Goal: Book appointment/travel/reservation

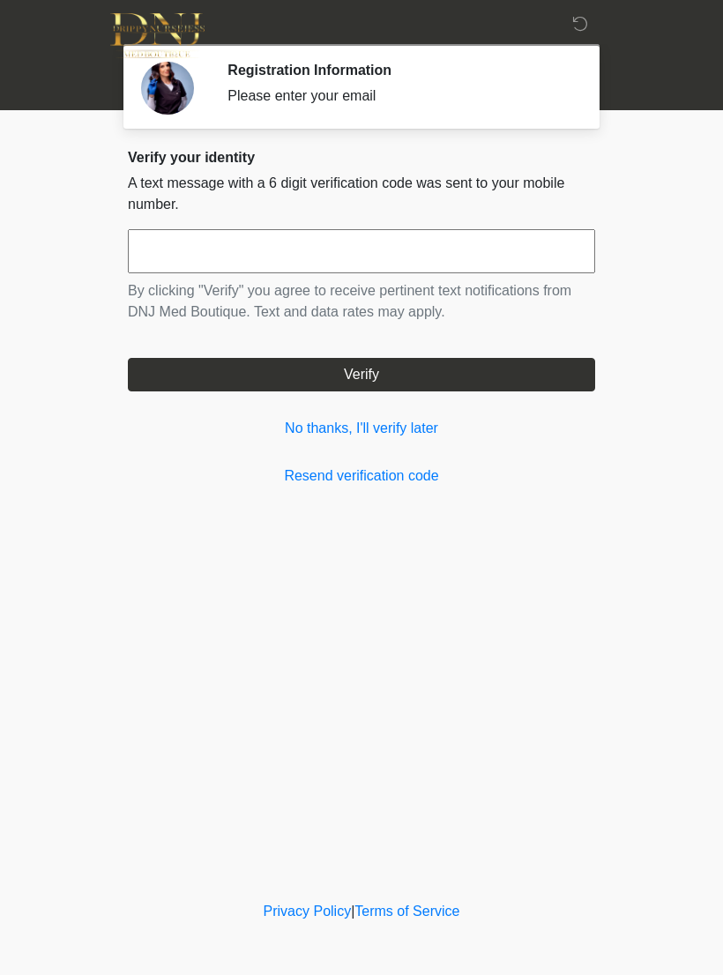
click at [362, 244] on input "text" at bounding box center [361, 251] width 467 height 44
type input "******"
click at [401, 384] on button "Verify" at bounding box center [361, 375] width 467 height 34
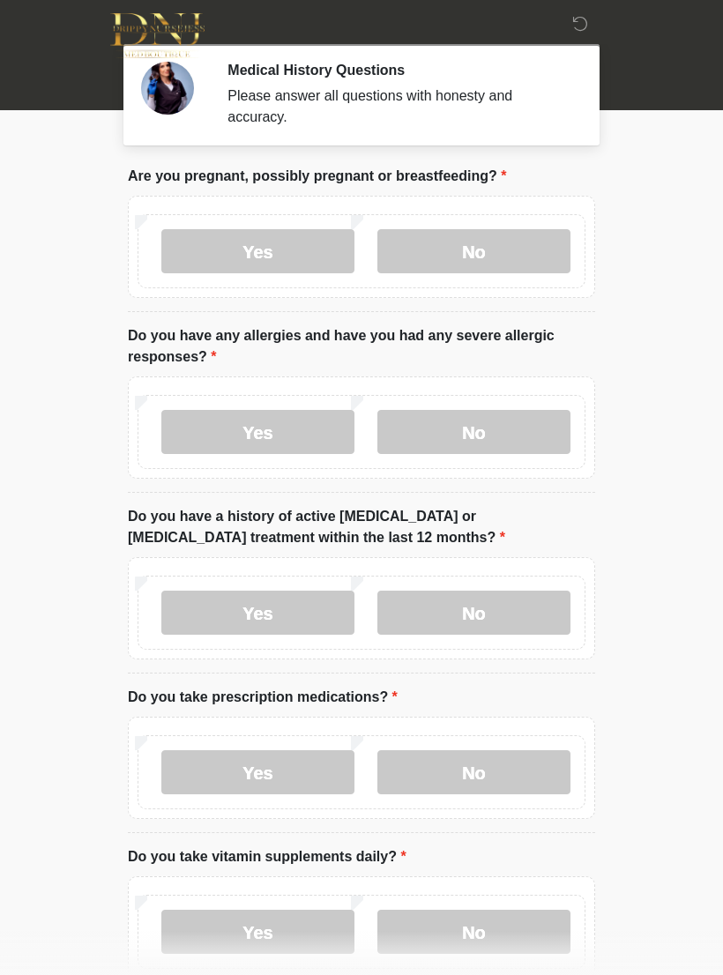
click at [490, 259] on label "No" at bounding box center [473, 251] width 193 height 44
click at [492, 429] on label "No" at bounding box center [473, 432] width 193 height 44
click at [510, 609] on label "No" at bounding box center [473, 613] width 193 height 44
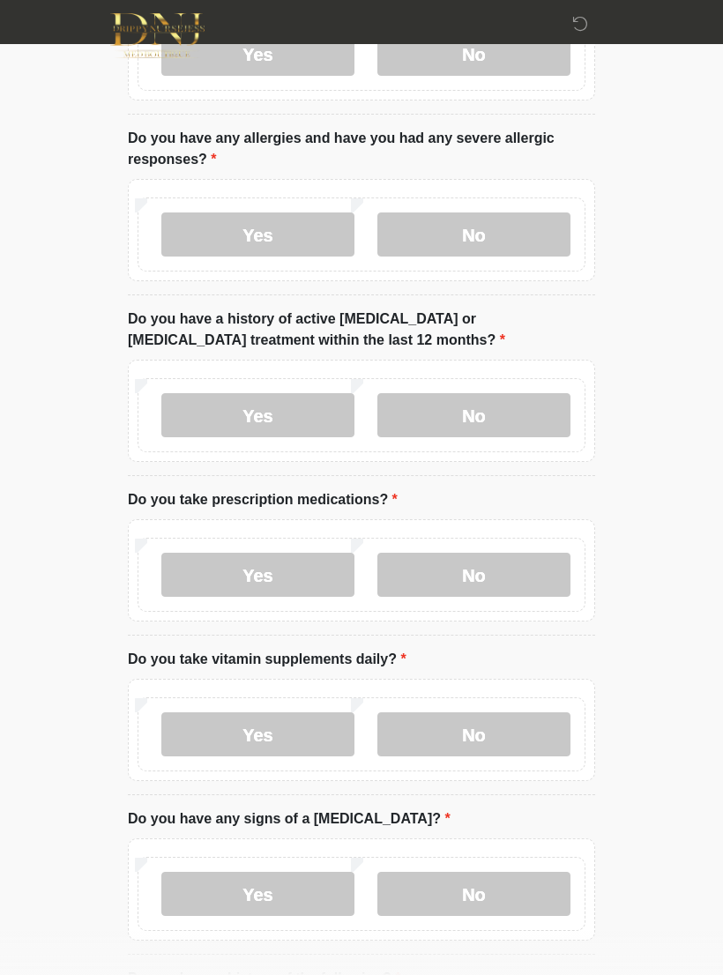
scroll to position [204, 0]
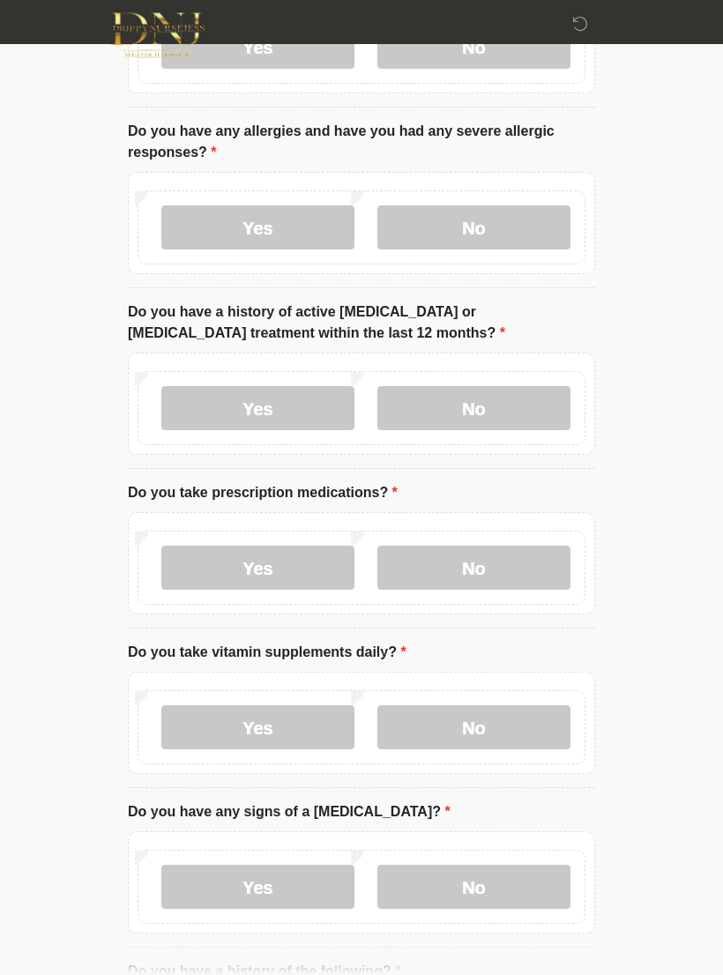
click at [279, 569] on label "Yes" at bounding box center [257, 569] width 193 height 44
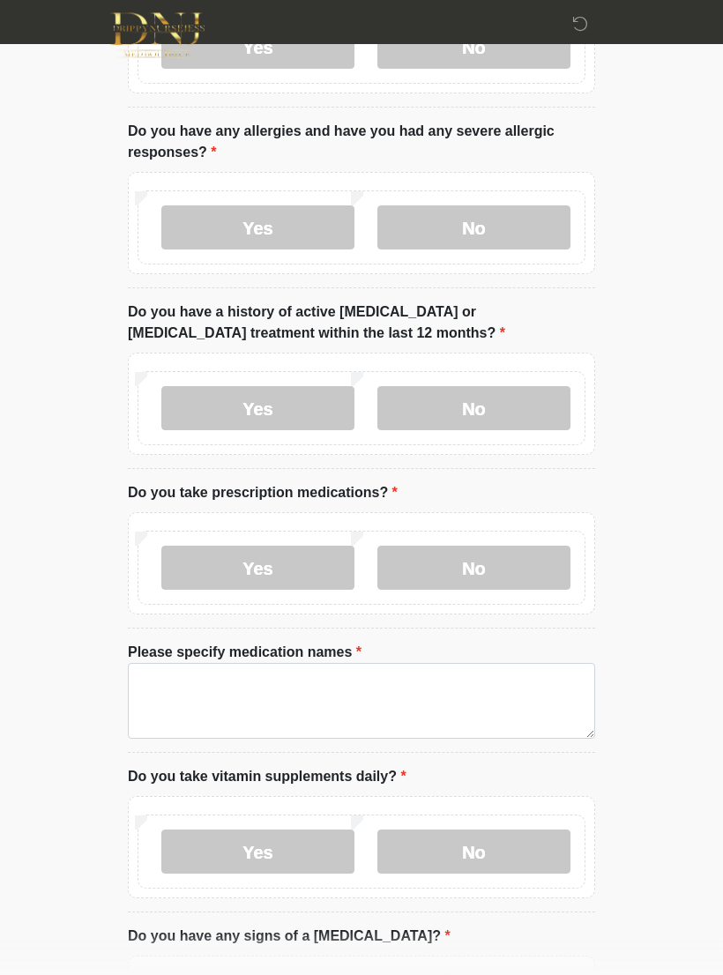
scroll to position [205, 0]
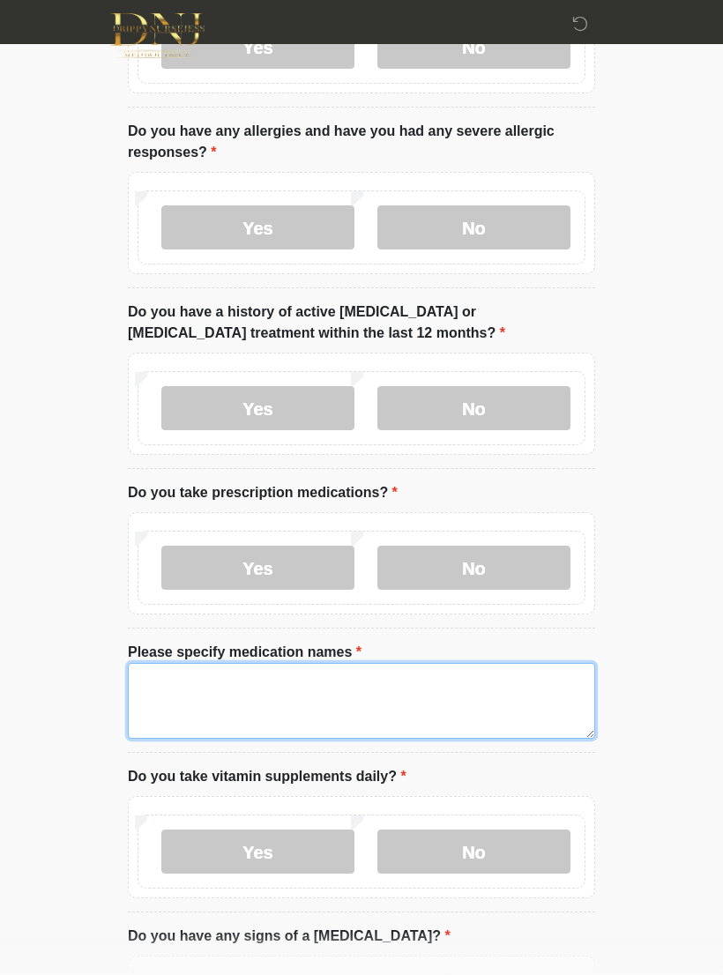
click at [266, 702] on textarea "Please specify medication names" at bounding box center [361, 701] width 467 height 76
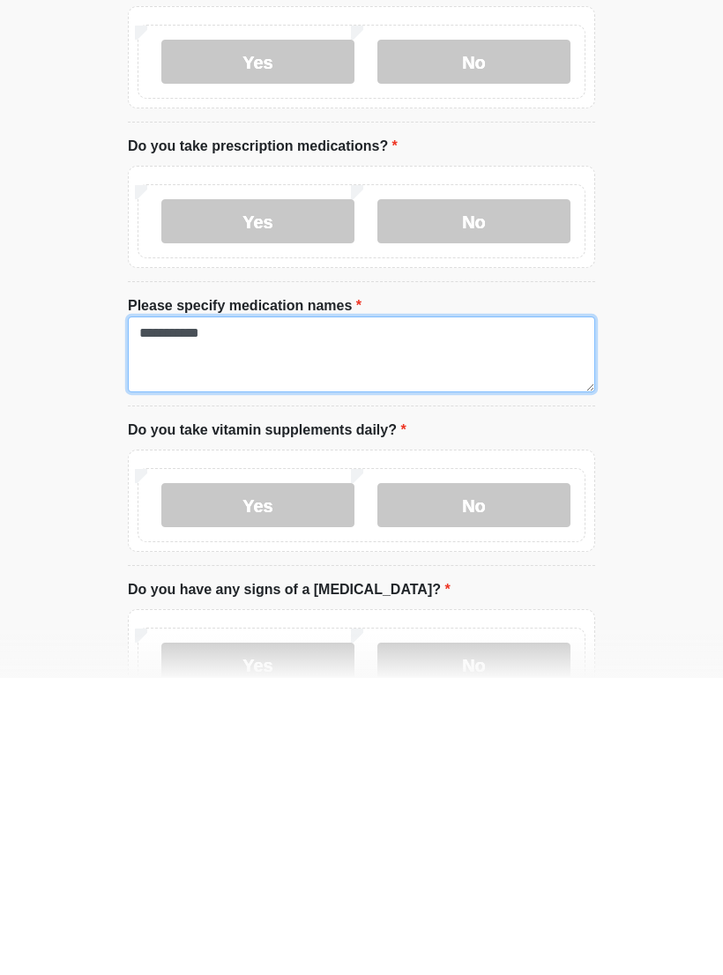
type textarea "**********"
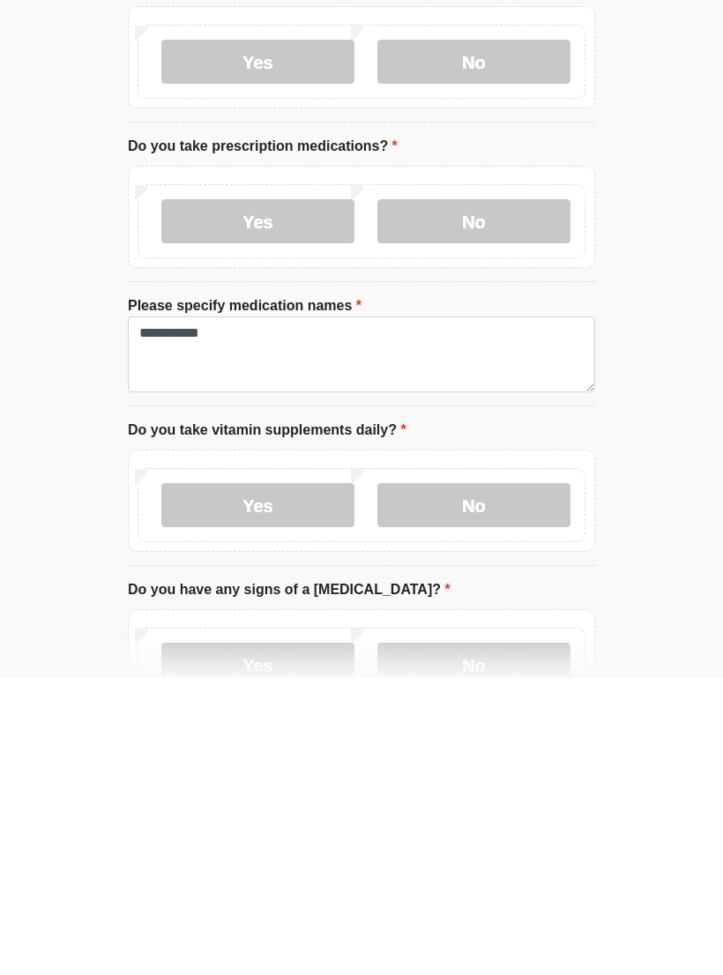
click at [279, 780] on label "Yes" at bounding box center [257, 802] width 193 height 44
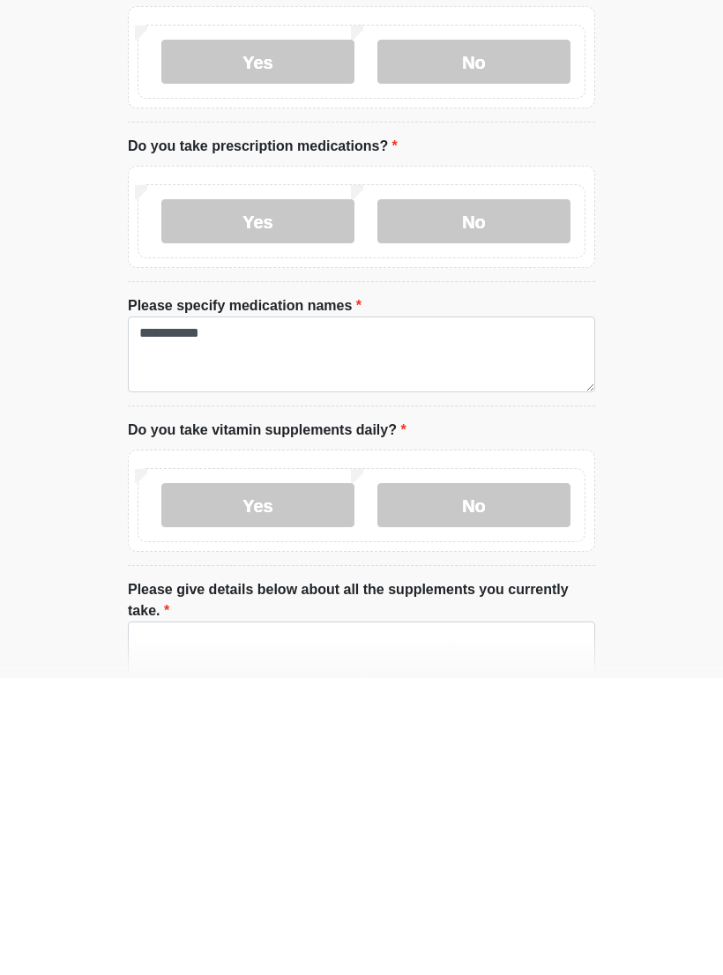
scroll to position [551, 0]
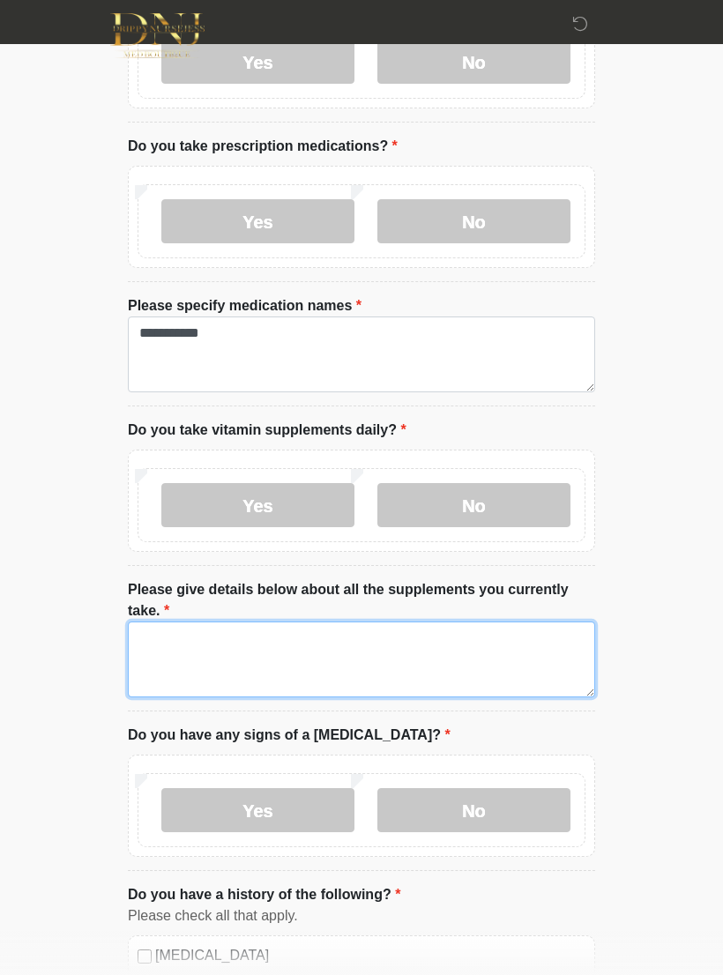
click at [275, 655] on textarea "Please give details below about all the supplements you currently take." at bounding box center [361, 660] width 467 height 76
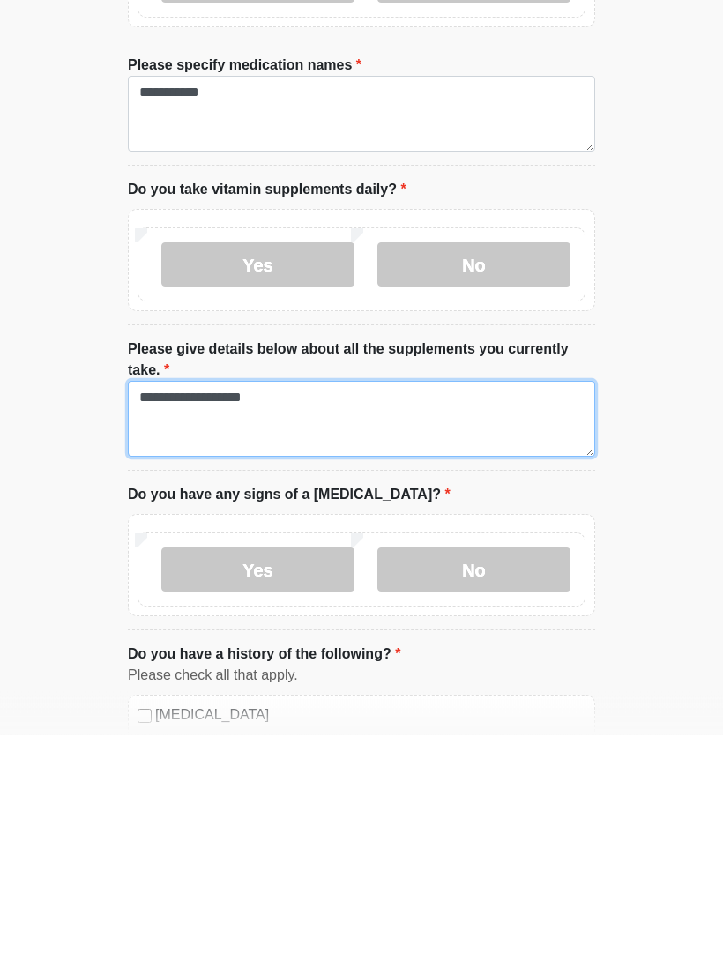
type textarea "**********"
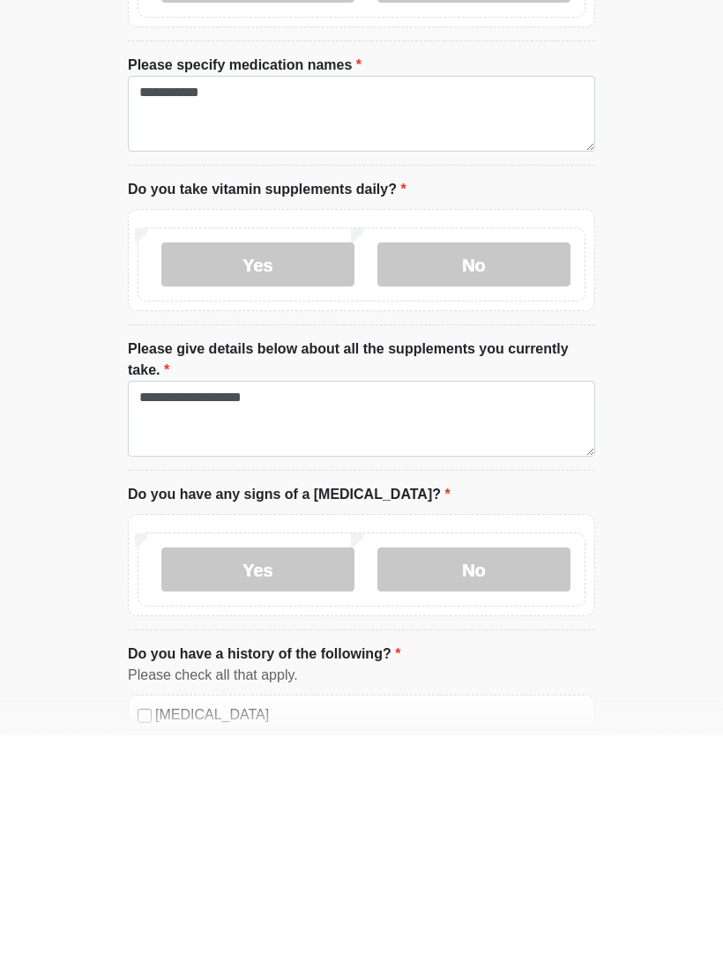
click at [485, 788] on label "No" at bounding box center [473, 810] width 193 height 44
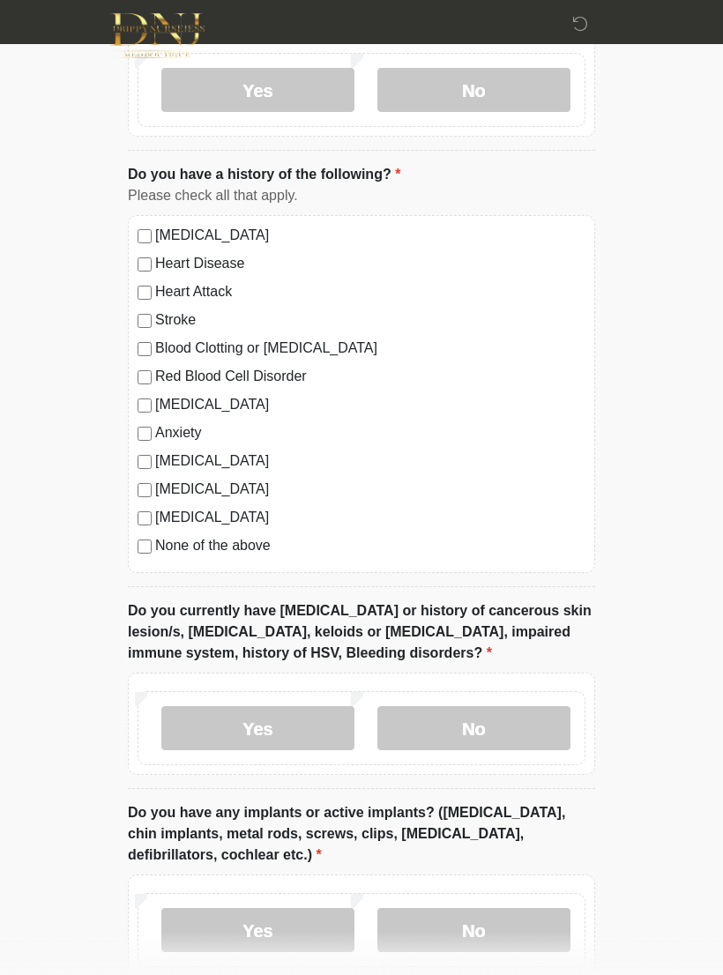
scroll to position [1271, 0]
click at [481, 727] on label "No" at bounding box center [473, 728] width 193 height 44
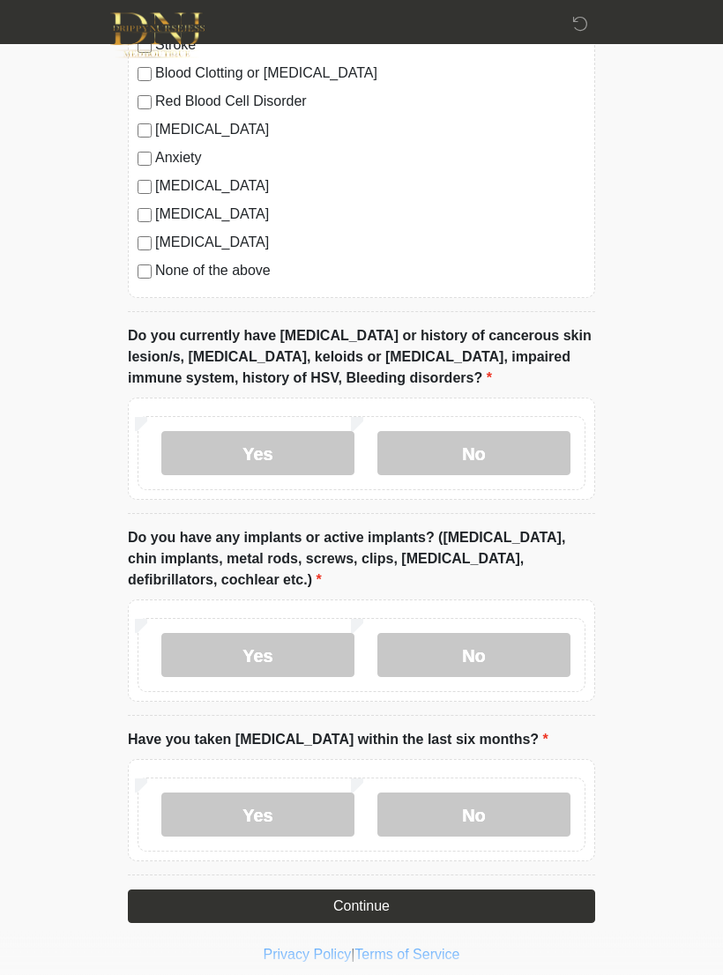
scroll to position [1546, 0]
click at [295, 657] on label "Yes" at bounding box center [257, 655] width 193 height 44
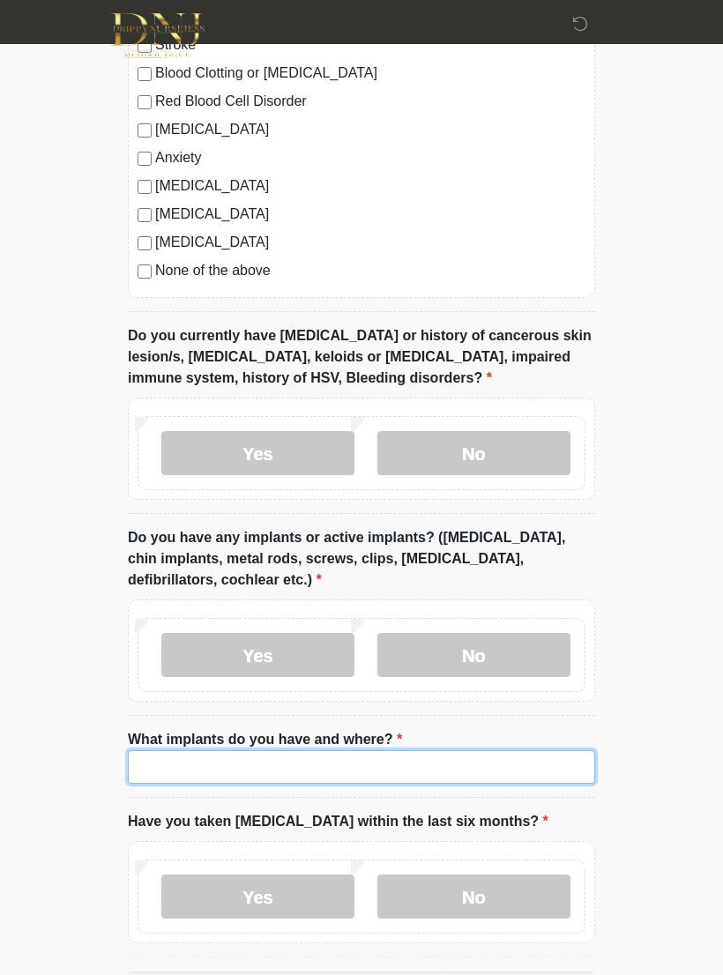
click at [313, 767] on input "What implants do you have and where?" at bounding box center [361, 767] width 467 height 34
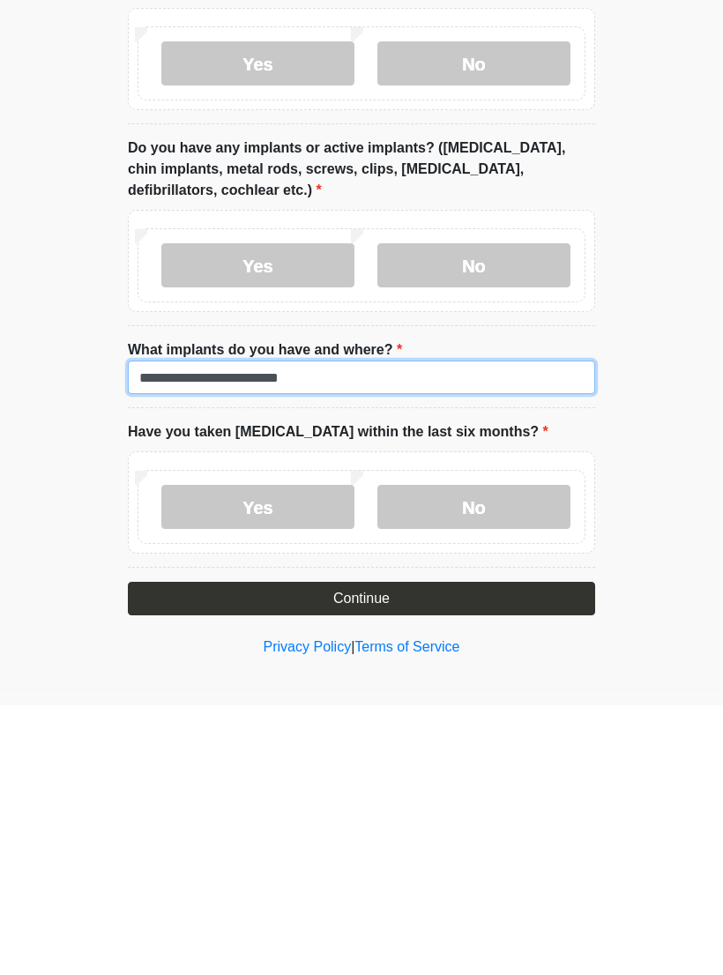
type input "**********"
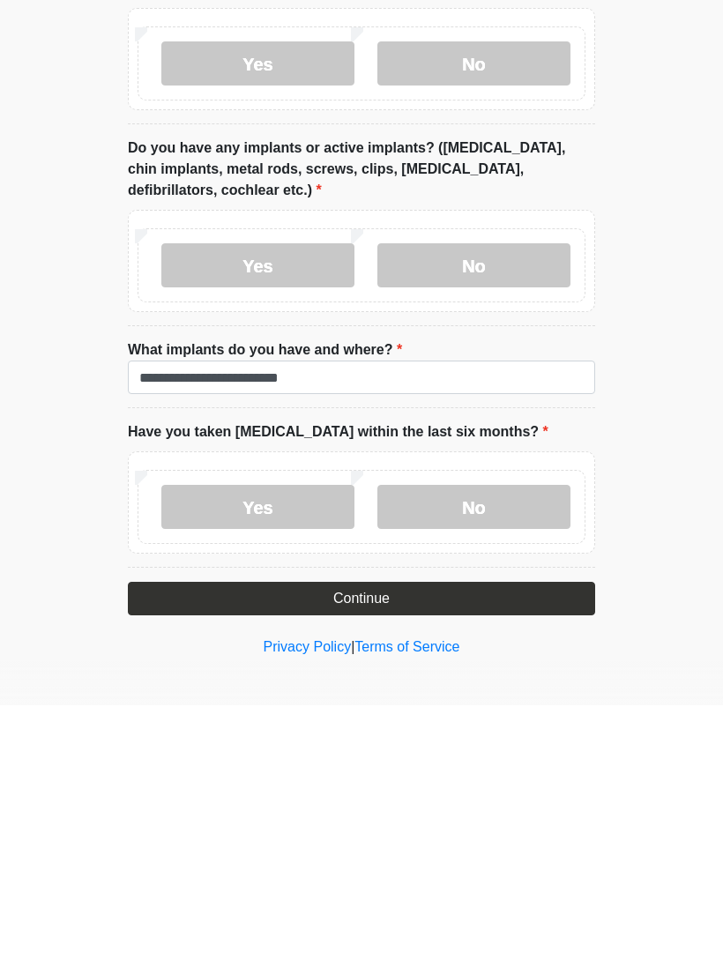
click at [492, 755] on label "No" at bounding box center [473, 777] width 193 height 44
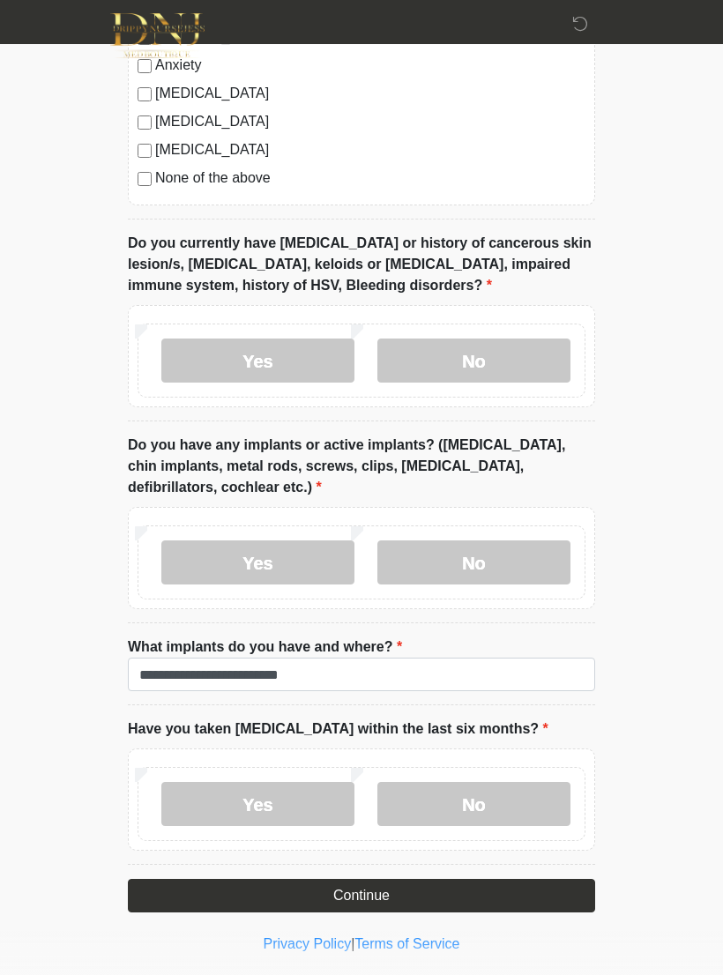
click at [377, 891] on button "Continue" at bounding box center [361, 896] width 467 height 34
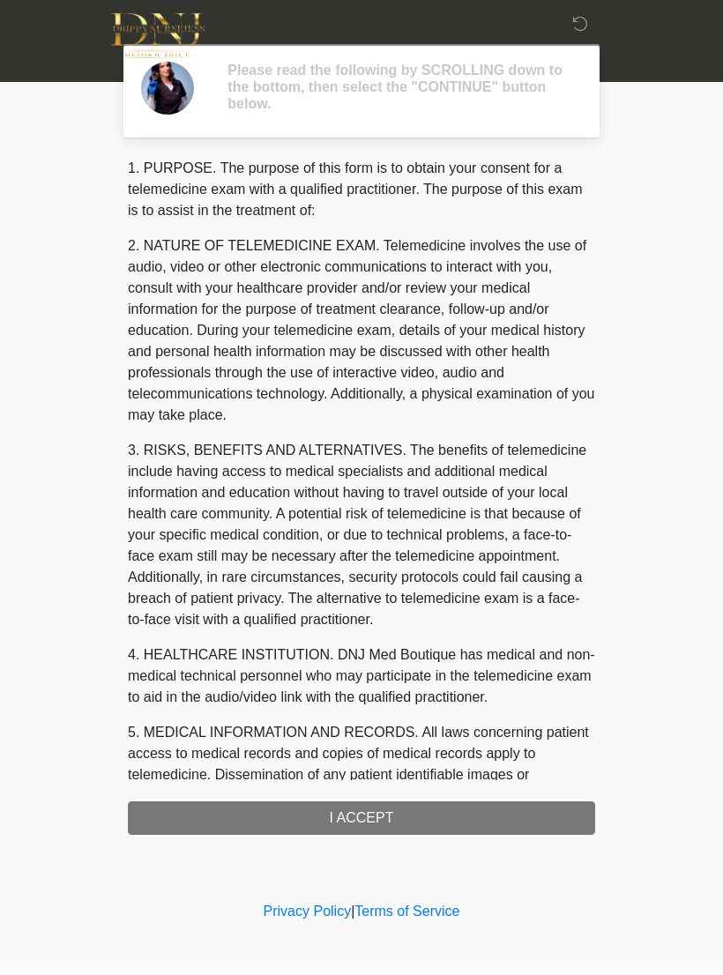
scroll to position [0, 0]
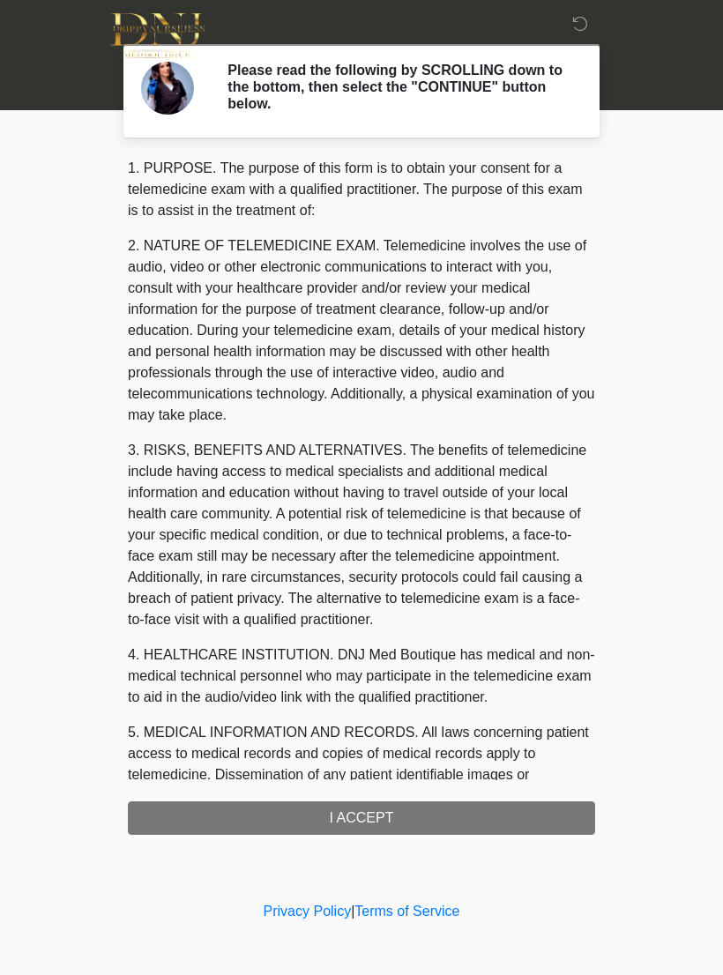
click at [396, 829] on div "1. PURPOSE. The purpose of this form is to obtain your consent for a telemedici…" at bounding box center [361, 496] width 467 height 677
click at [380, 815] on div "1. PURPOSE. The purpose of this form is to obtain your consent for a telemedici…" at bounding box center [361, 496] width 467 height 677
click at [359, 823] on div "1. PURPOSE. The purpose of this form is to obtain your consent for a telemedici…" at bounding box center [361, 496] width 467 height 677
click at [423, 811] on div "1. PURPOSE. The purpose of this form is to obtain your consent for a telemedici…" at bounding box center [361, 496] width 467 height 677
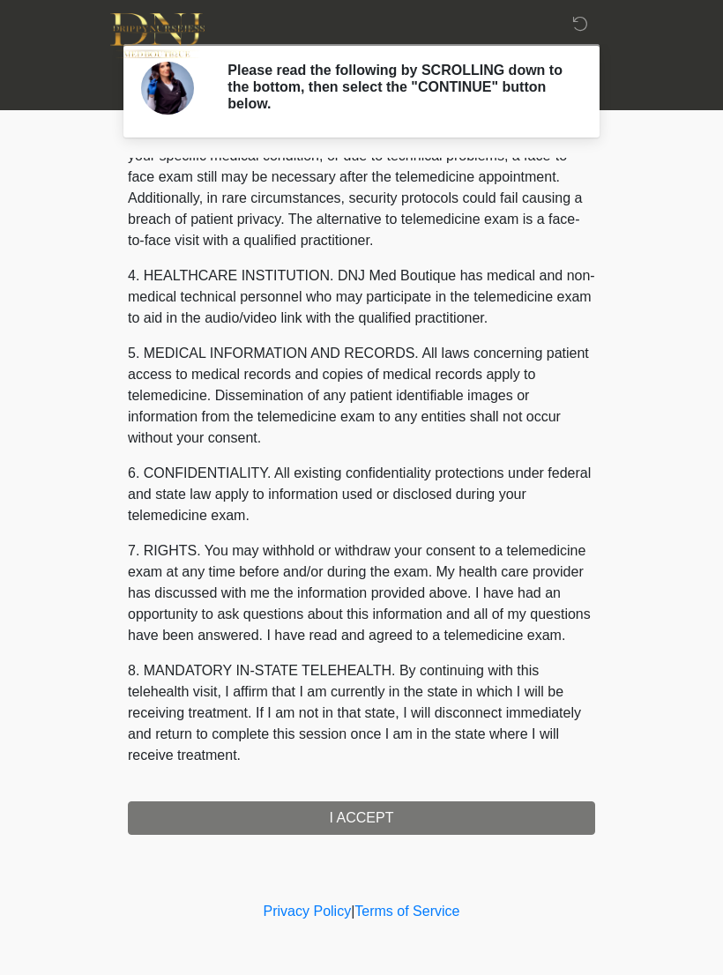
scroll to position [400, 0]
click at [376, 820] on button "I ACCEPT" at bounding box center [361, 818] width 467 height 34
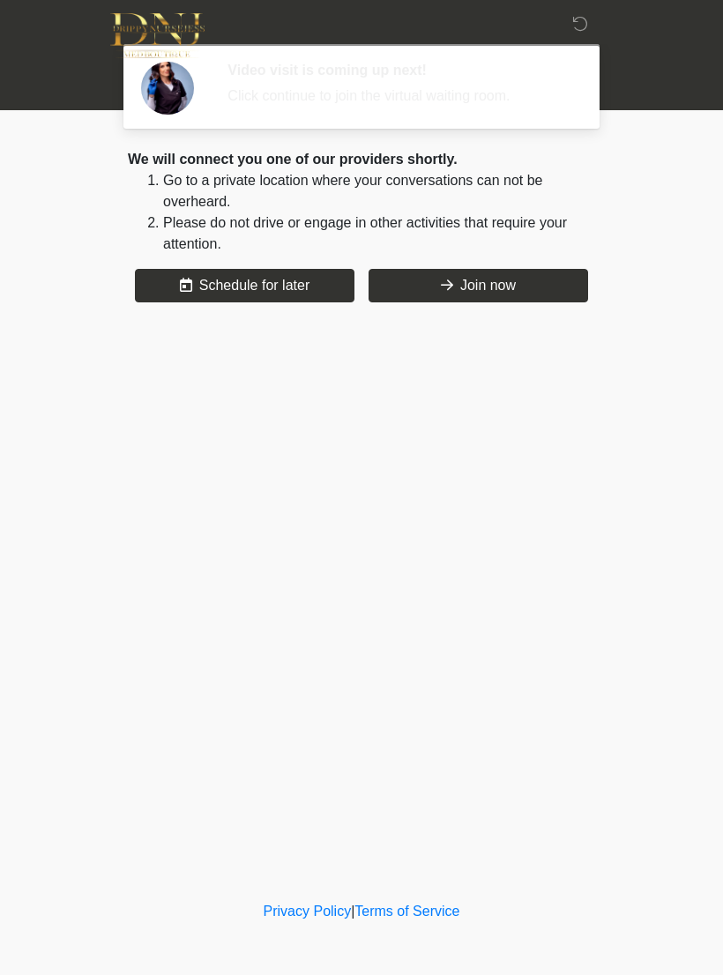
scroll to position [0, 0]
click at [265, 300] on button "Schedule for later" at bounding box center [245, 286] width 220 height 34
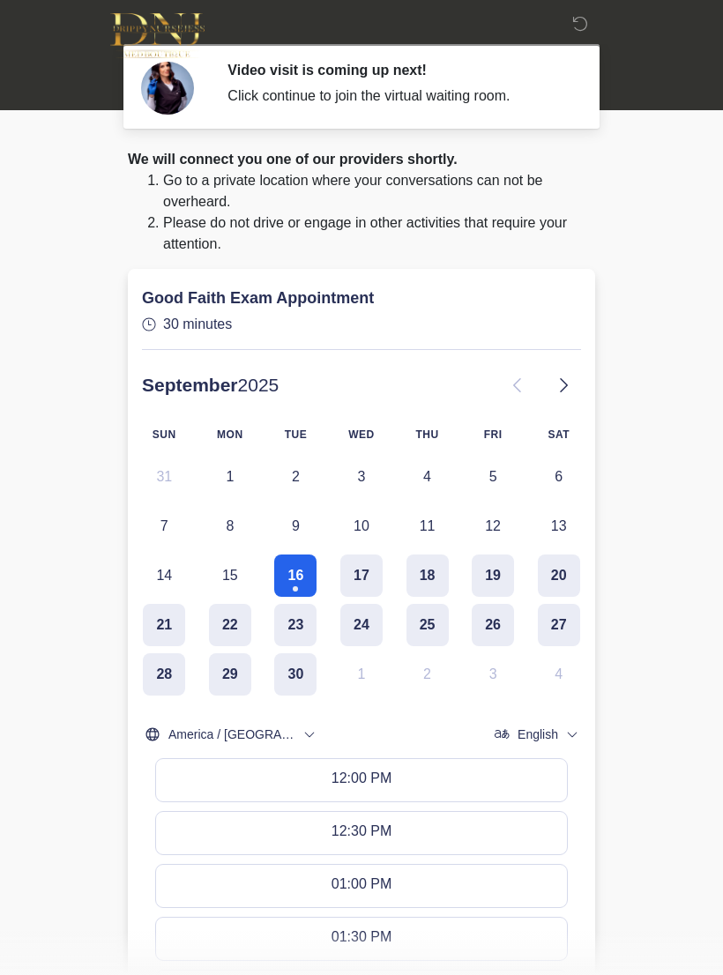
click at [418, 86] on div "Click continue to join the virtual waiting room." at bounding box center [397, 96] width 341 height 21
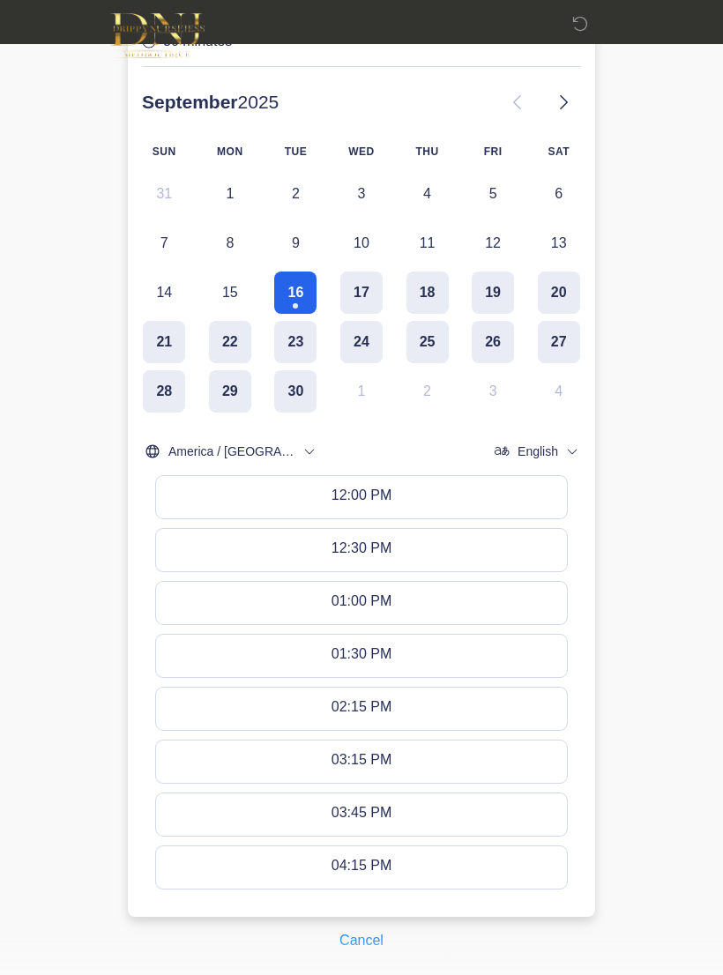
scroll to position [331, 0]
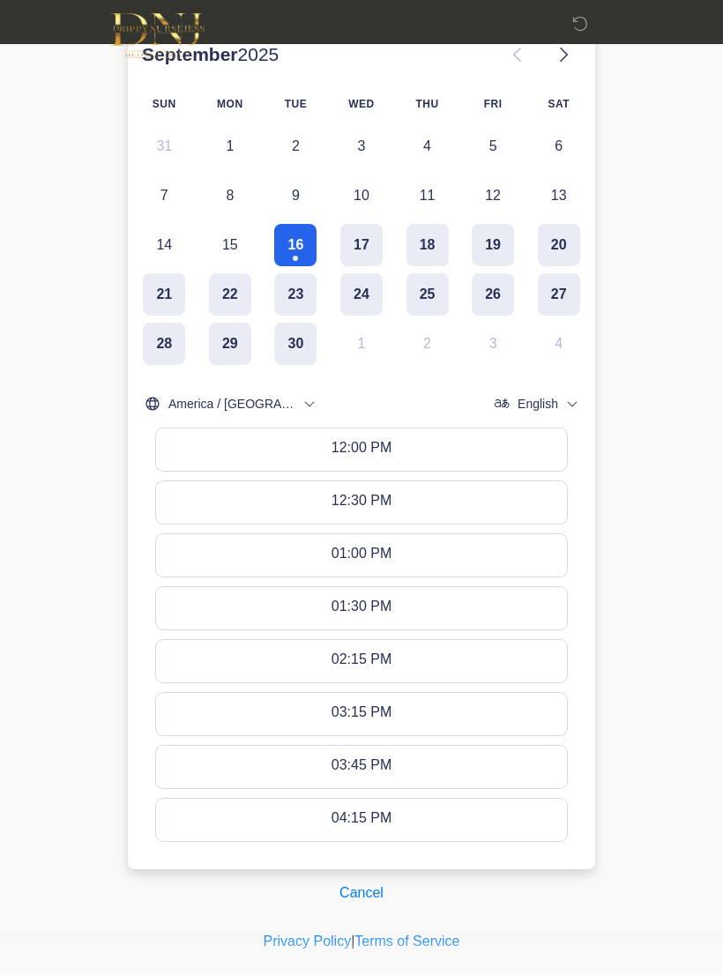
click at [78, 388] on body "‎ ‎ Video visit is coming up next! Click continue to join the virtual waiting r…" at bounding box center [361, 156] width 723 height 975
click at [48, 378] on body "‎ ‎ Video visit is coming up next! Click continue to join the virtual waiting r…" at bounding box center [361, 156] width 723 height 975
click at [343, 898] on button "Cancel" at bounding box center [361, 893] width 67 height 34
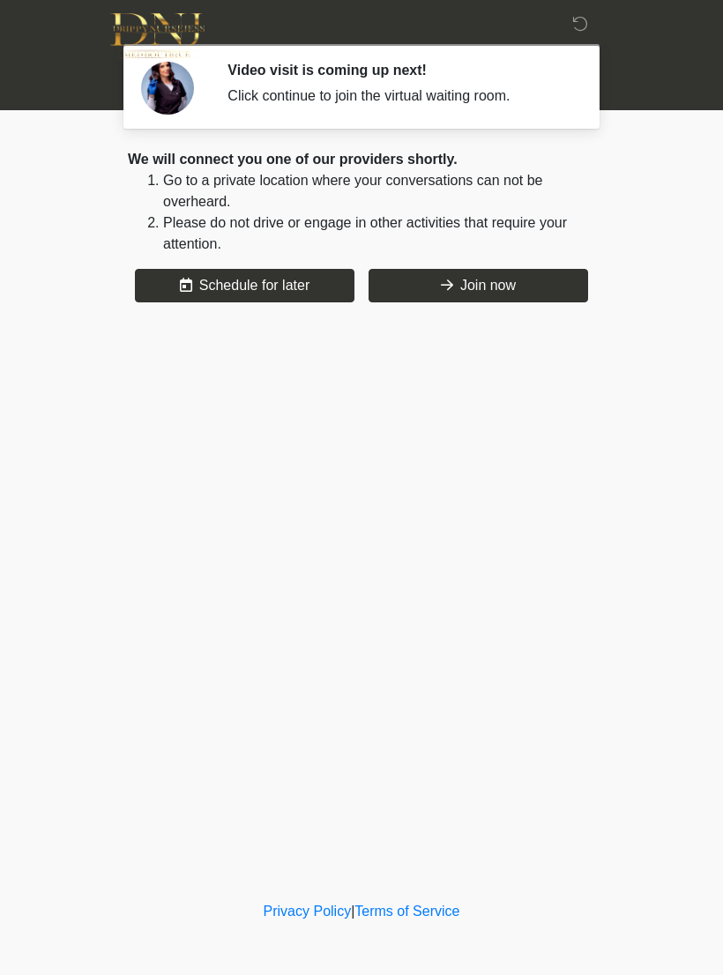
click at [455, 287] on button "Join now" at bounding box center [479, 286] width 220 height 34
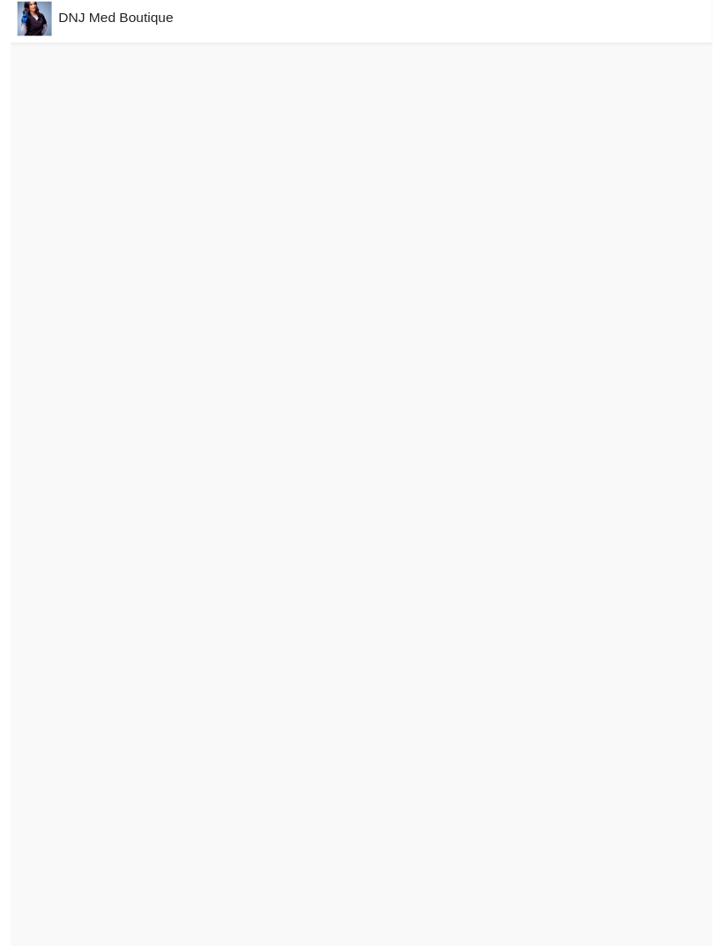
scroll to position [20, 0]
